Goal: Information Seeking & Learning: Learn about a topic

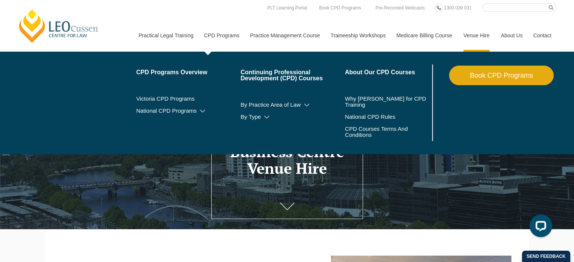
click at [223, 36] on link "CPD Programs" at bounding box center [221, 35] width 46 height 32
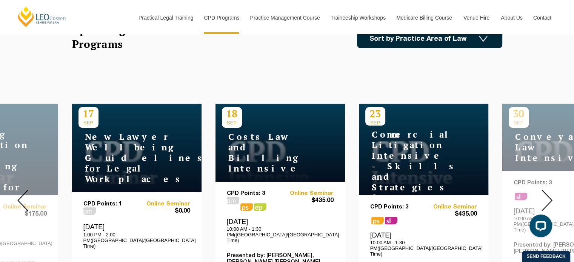
scroll to position [243, 0]
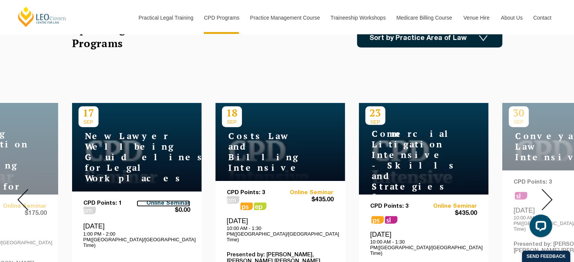
click at [188, 200] on link "Online Seminar" at bounding box center [164, 203] width 54 height 6
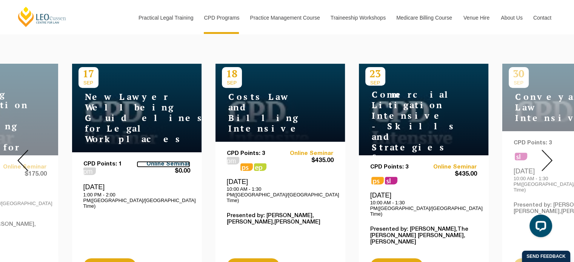
scroll to position [283, 0]
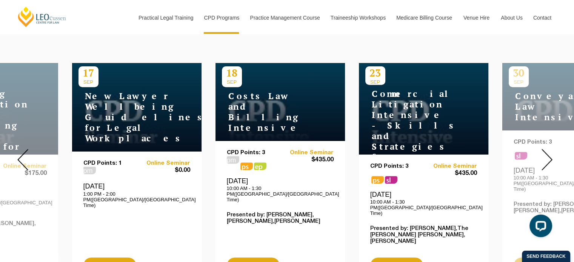
click at [549, 149] on img at bounding box center [546, 160] width 11 height 22
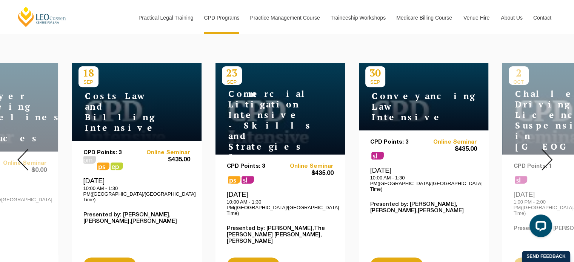
click at [257, 137] on h4 "Commercial Litigation Intensive - Skills and Strategies for Success in Commerci…" at bounding box center [269, 147] width 94 height 116
click at [300, 168] on link "Online Seminar" at bounding box center [307, 166] width 54 height 6
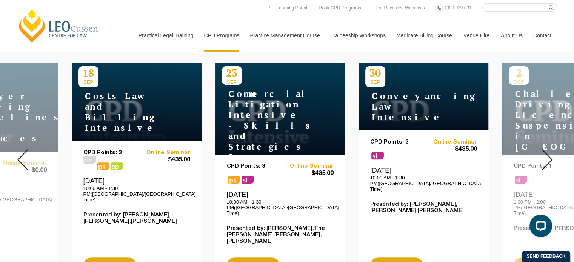
click at [540, 143] on div at bounding box center [547, 160] width 54 height 258
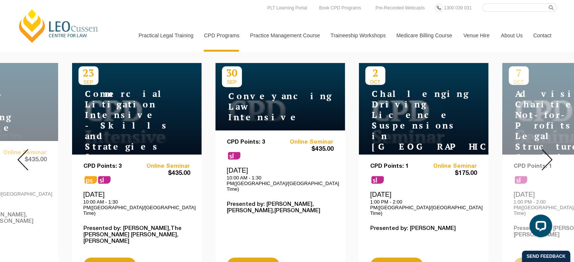
click at [456, 123] on h4 "Challenging Driving Licence Suspensions in [GEOGRAPHIC_DATA]" at bounding box center [412, 120] width 94 height 63
click at [447, 163] on link "Online Seminar" at bounding box center [450, 166] width 54 height 6
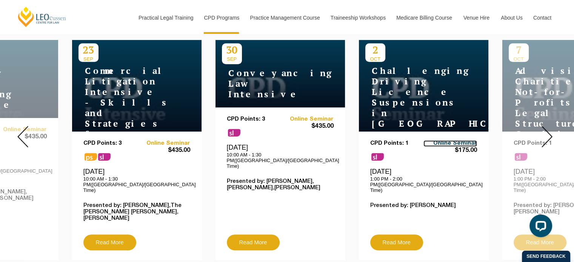
scroll to position [312, 0]
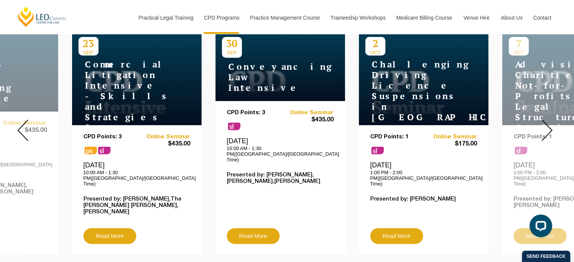
click at [548, 128] on img at bounding box center [546, 131] width 11 height 22
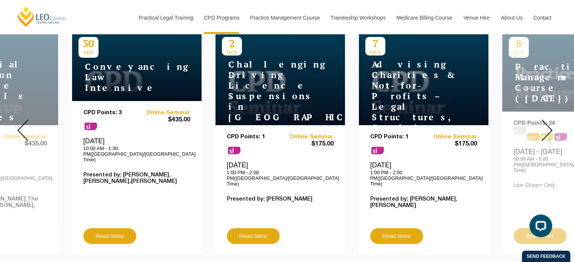
click at [548, 128] on img at bounding box center [546, 131] width 11 height 22
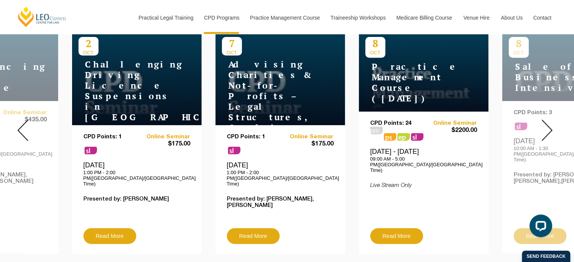
click at [548, 128] on img at bounding box center [546, 131] width 11 height 22
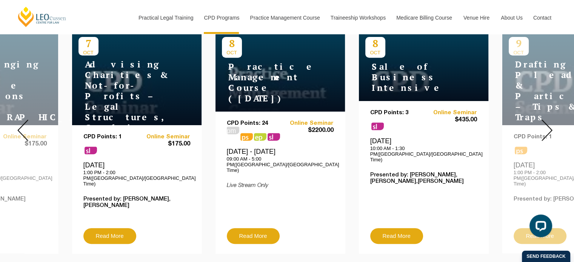
click at [423, 67] on h4 "Sale of Business Intensive" at bounding box center [412, 78] width 94 height 32
click at [454, 110] on link "Online Seminar" at bounding box center [450, 113] width 54 height 6
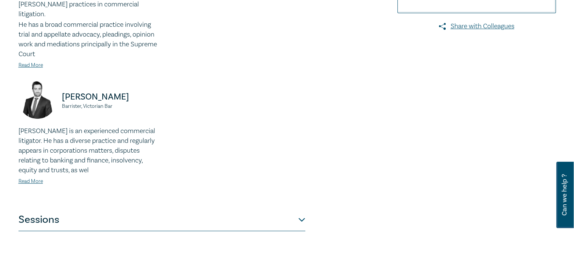
scroll to position [306, 0]
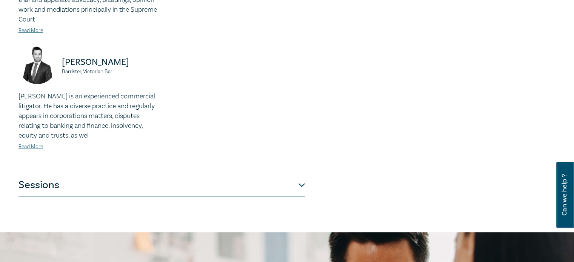
click at [305, 174] on button "Sessions" at bounding box center [161, 185] width 287 height 23
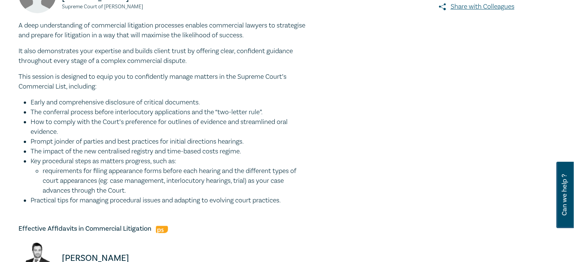
scroll to position [291, 0]
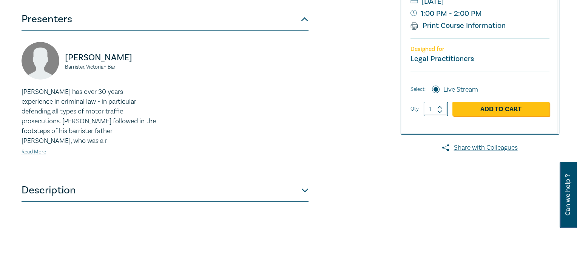
scroll to position [195, 0]
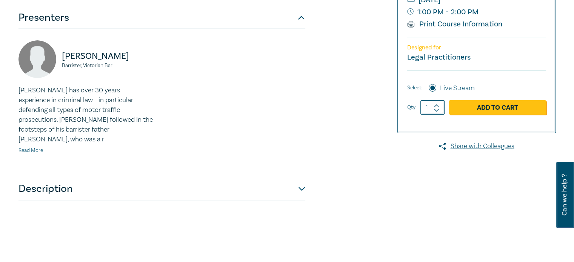
click at [37, 147] on link "Read More" at bounding box center [30, 150] width 25 height 7
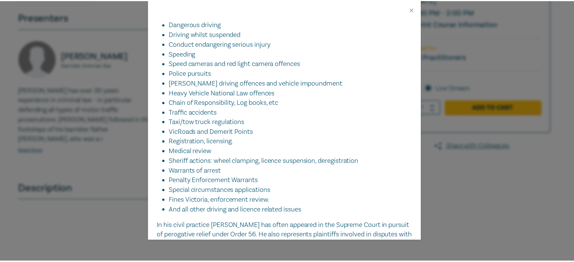
scroll to position [235, 0]
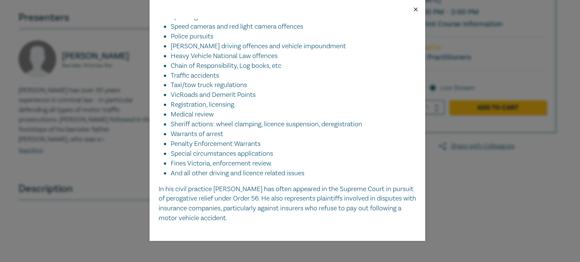
click at [415, 8] on button "Close" at bounding box center [415, 9] width 7 height 7
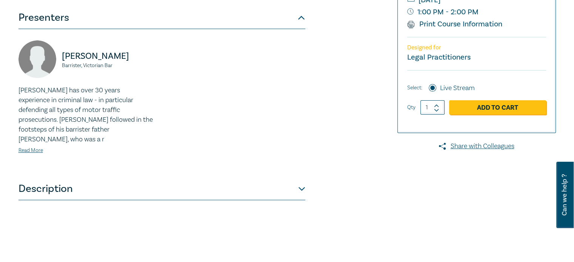
click at [298, 179] on button "Description" at bounding box center [161, 189] width 287 height 23
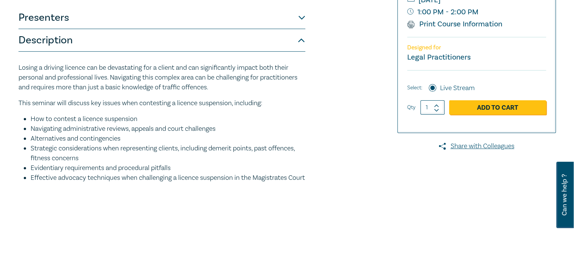
drag, startPoint x: 72, startPoint y: 168, endPoint x: 260, endPoint y: 191, distance: 188.9
click at [260, 183] on ul "How to contest a licence suspension Navigating administrative reviews, appeals …" at bounding box center [161, 148] width 287 height 69
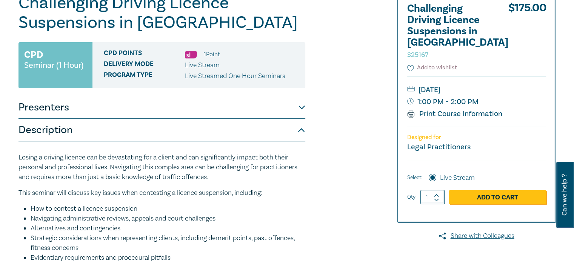
scroll to position [96, 0]
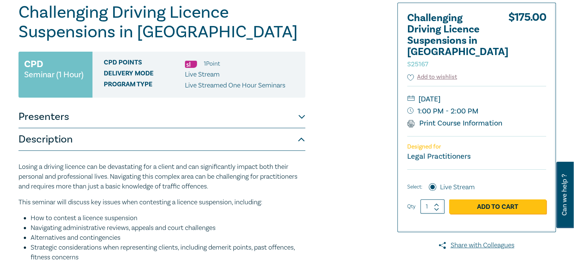
click at [358, 126] on div "Challenging Driving Licence Suspensions in [GEOGRAPHIC_DATA] [DRIVERS_LICENSE_N…" at bounding box center [196, 191] width 364 height 377
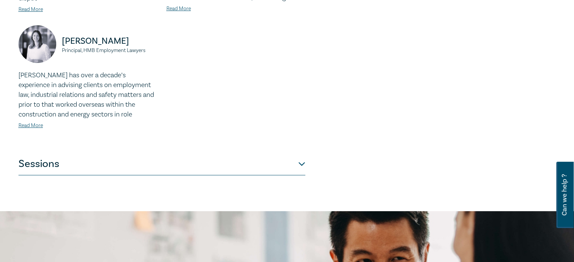
scroll to position [328, 0]
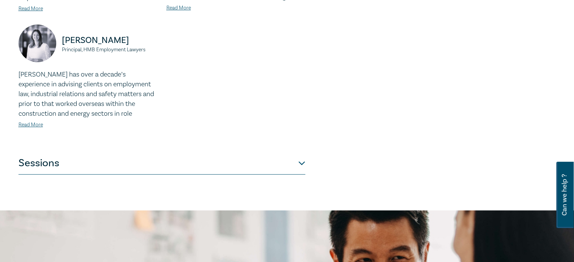
click at [301, 152] on button "Sessions" at bounding box center [161, 163] width 287 height 23
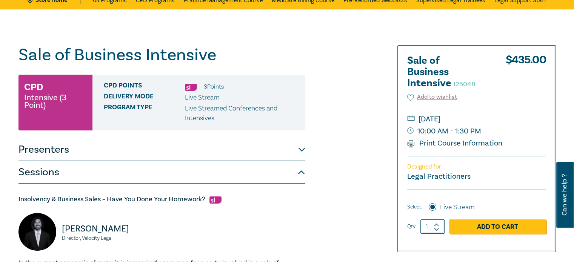
scroll to position [48, 0]
